Goal: Check status: Check status

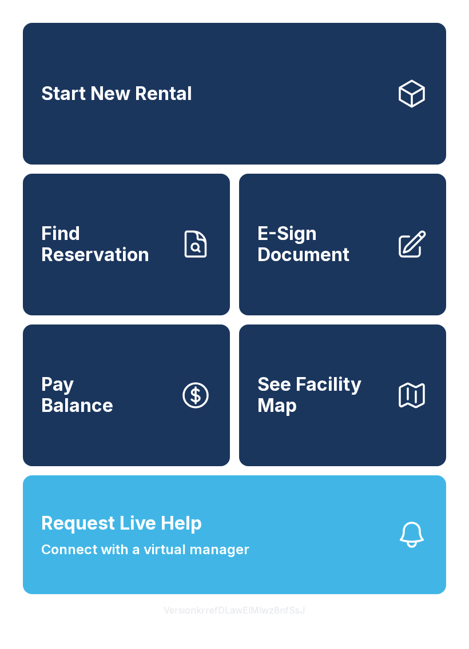
click at [267, 539] on button "Request Live Help Connect with a virtual manager" at bounding box center [234, 535] width 423 height 119
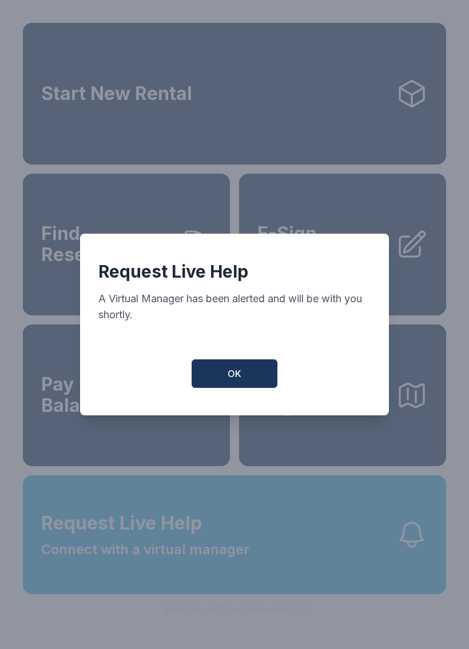
click at [264, 370] on button "OK" at bounding box center [234, 374] width 86 height 29
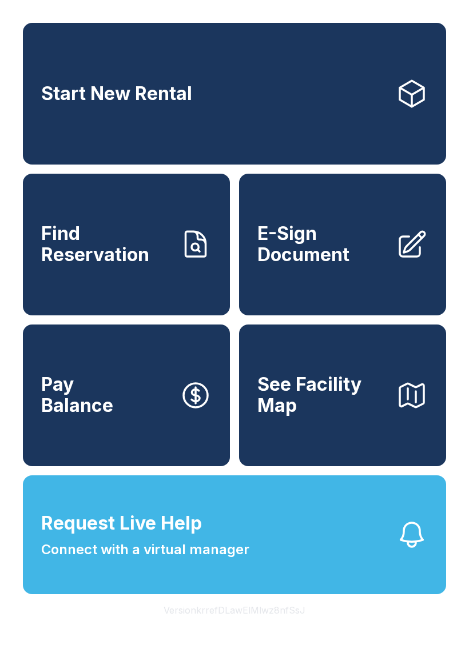
click at [73, 237] on span "Find Reservation" at bounding box center [105, 244] width 129 height 42
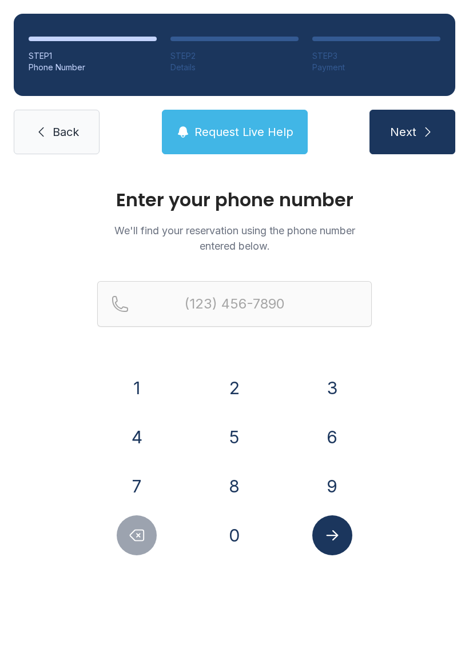
click at [335, 473] on button "9" at bounding box center [332, 486] width 40 height 40
click at [131, 442] on button "4" at bounding box center [137, 437] width 40 height 40
click at [138, 390] on button "1" at bounding box center [137, 388] width 40 height 40
click at [238, 425] on button "5" at bounding box center [234, 437] width 40 height 40
click at [335, 382] on button "3" at bounding box center [332, 388] width 40 height 40
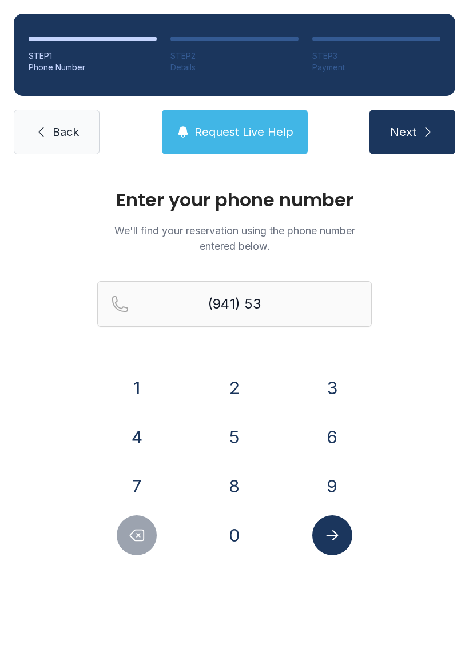
click at [234, 485] on button "8" at bounding box center [234, 486] width 40 height 40
click at [150, 497] on button "7" at bounding box center [137, 486] width 40 height 40
click at [350, 426] on div "6" at bounding box center [331, 437] width 79 height 40
click at [234, 536] on button "0" at bounding box center [234, 536] width 40 height 40
click at [142, 537] on icon "Delete number" at bounding box center [136, 535] width 17 height 17
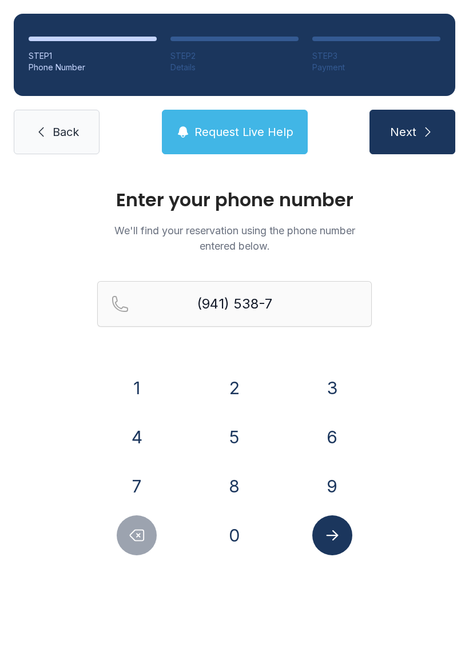
click at [325, 430] on button "6" at bounding box center [332, 437] width 40 height 40
click at [221, 538] on button "0" at bounding box center [234, 536] width 40 height 40
type input "[PHONE_NUMBER]"
click at [344, 537] on button "Submit lookup form" at bounding box center [332, 536] width 40 height 40
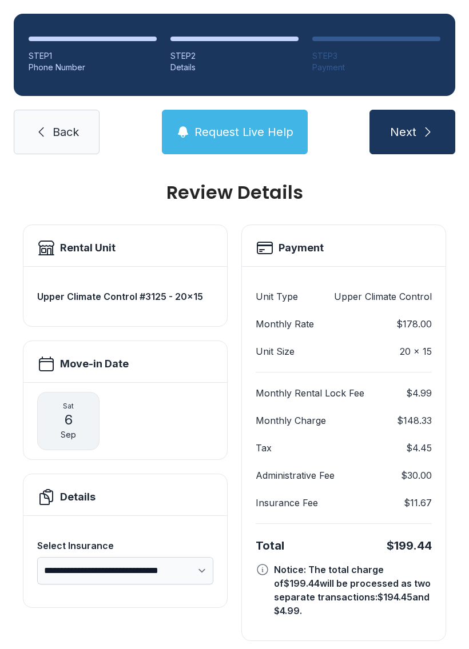
scroll to position [6, 0]
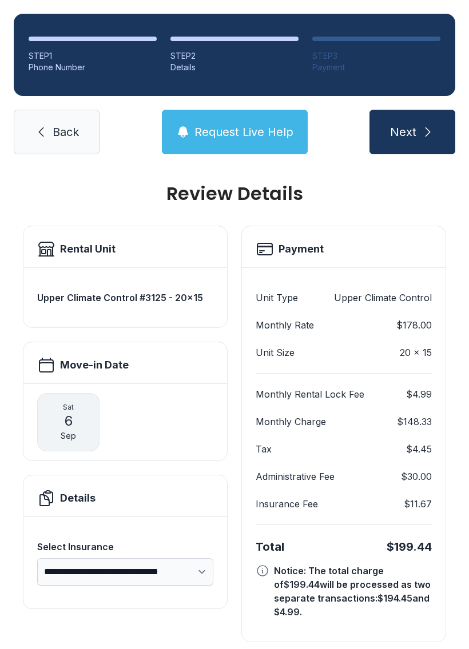
click at [35, 141] on link "Back" at bounding box center [57, 132] width 86 height 45
click at [35, 140] on link "Back" at bounding box center [57, 132] width 86 height 45
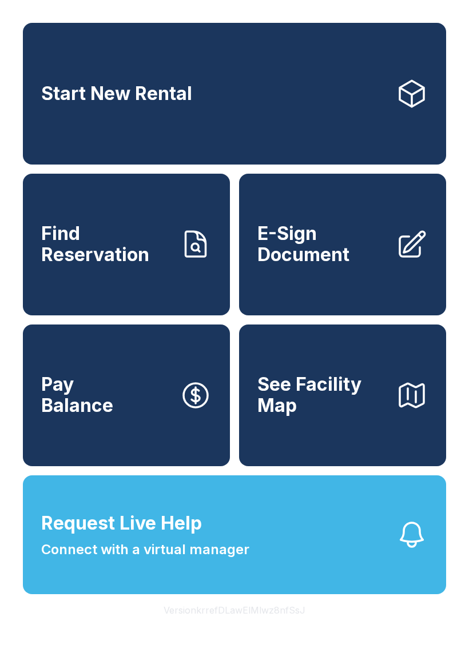
click at [70, 121] on link "Start New Rental" at bounding box center [234, 94] width 423 height 142
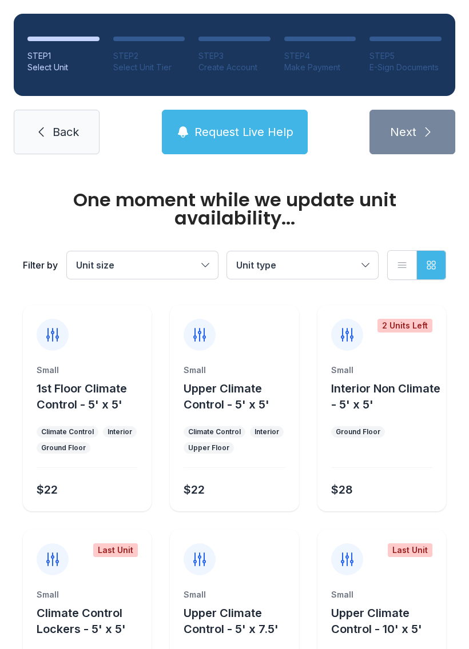
click at [66, 130] on span "Back" at bounding box center [66, 132] width 26 height 16
